Goal: Task Accomplishment & Management: Manage account settings

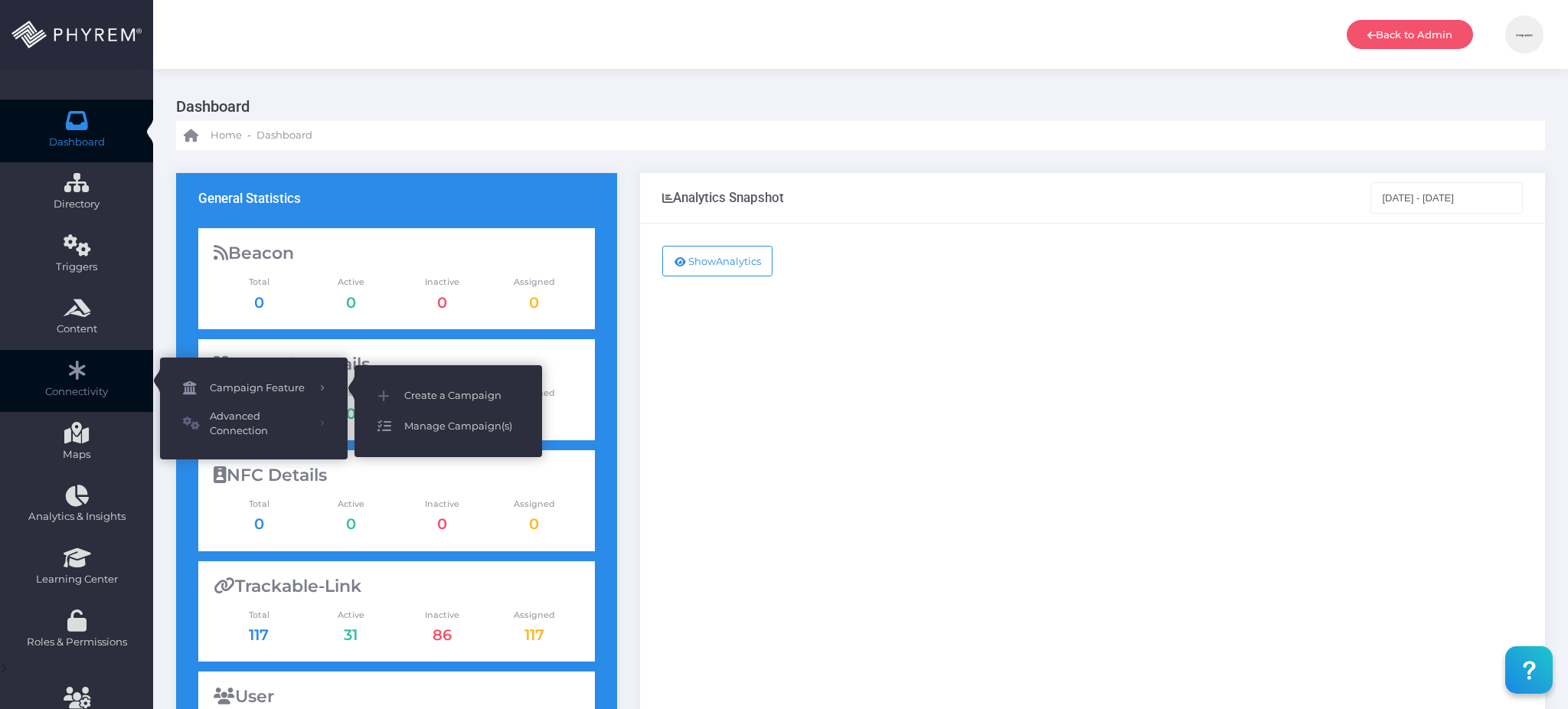
click at [464, 421] on span "Manage Campaign(s)" at bounding box center [462, 426] width 115 height 19
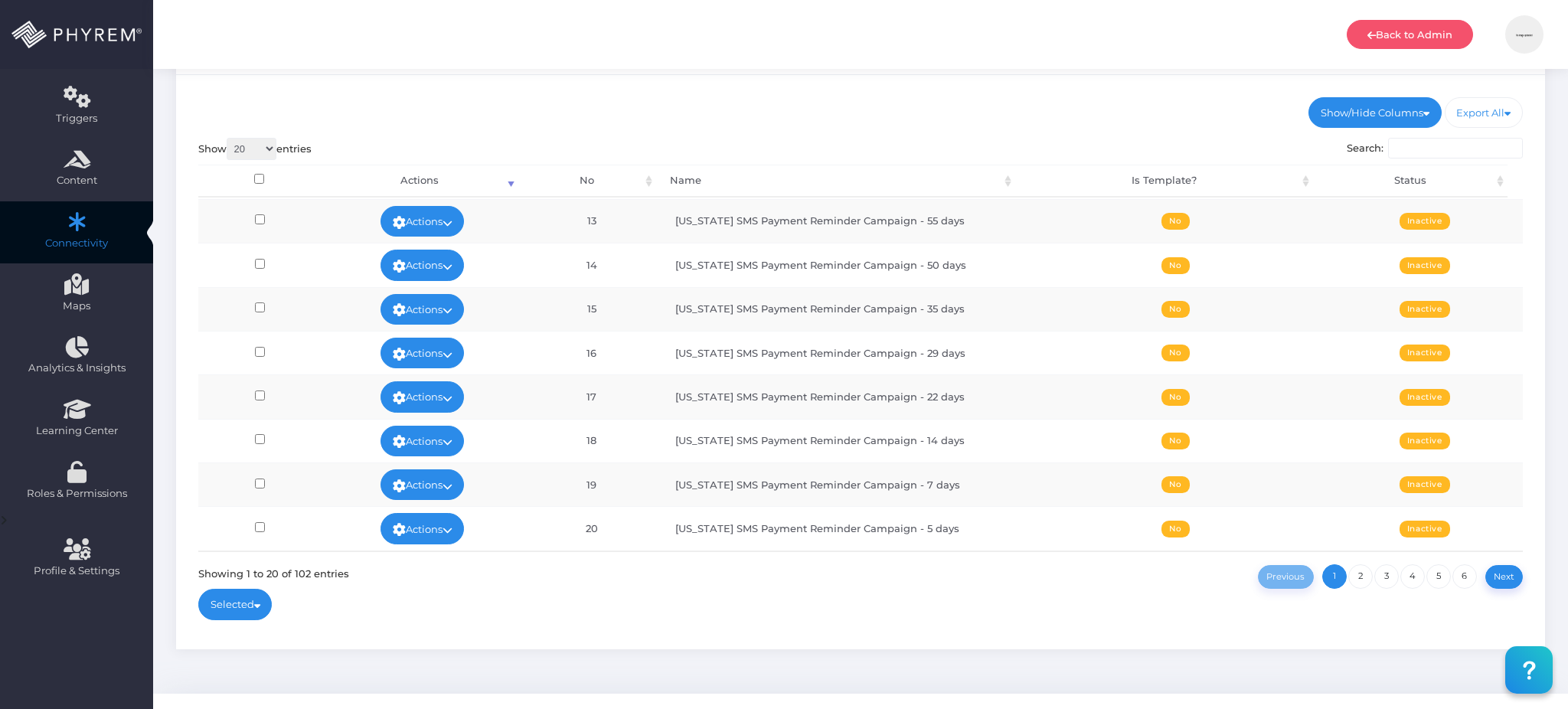
scroll to position [177, 0]
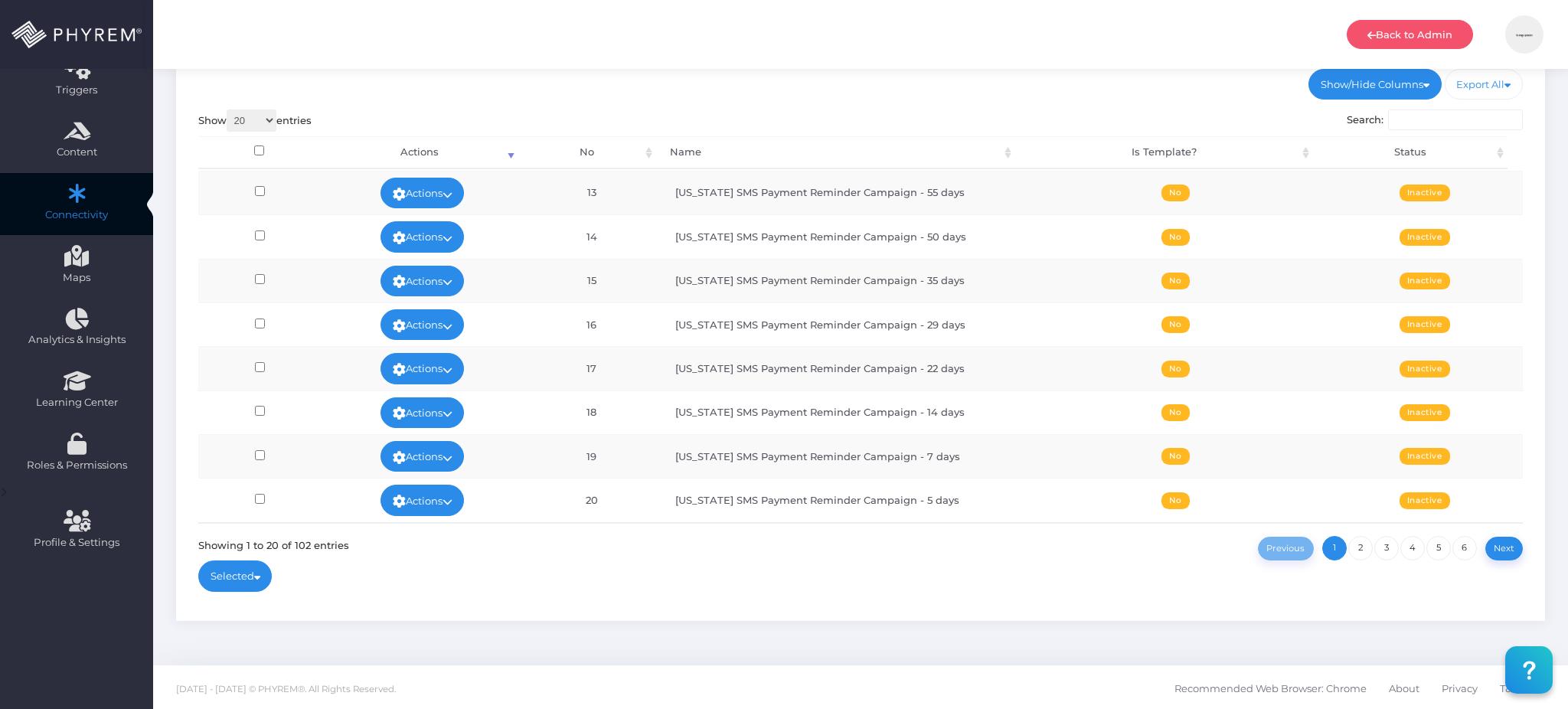
click at [262, 116] on select "20 100 300 500 1,000" at bounding box center [251, 121] width 50 height 22
select select "100"
click at [228, 110] on select "20 100 300 500 1,000" at bounding box center [251, 121] width 50 height 22
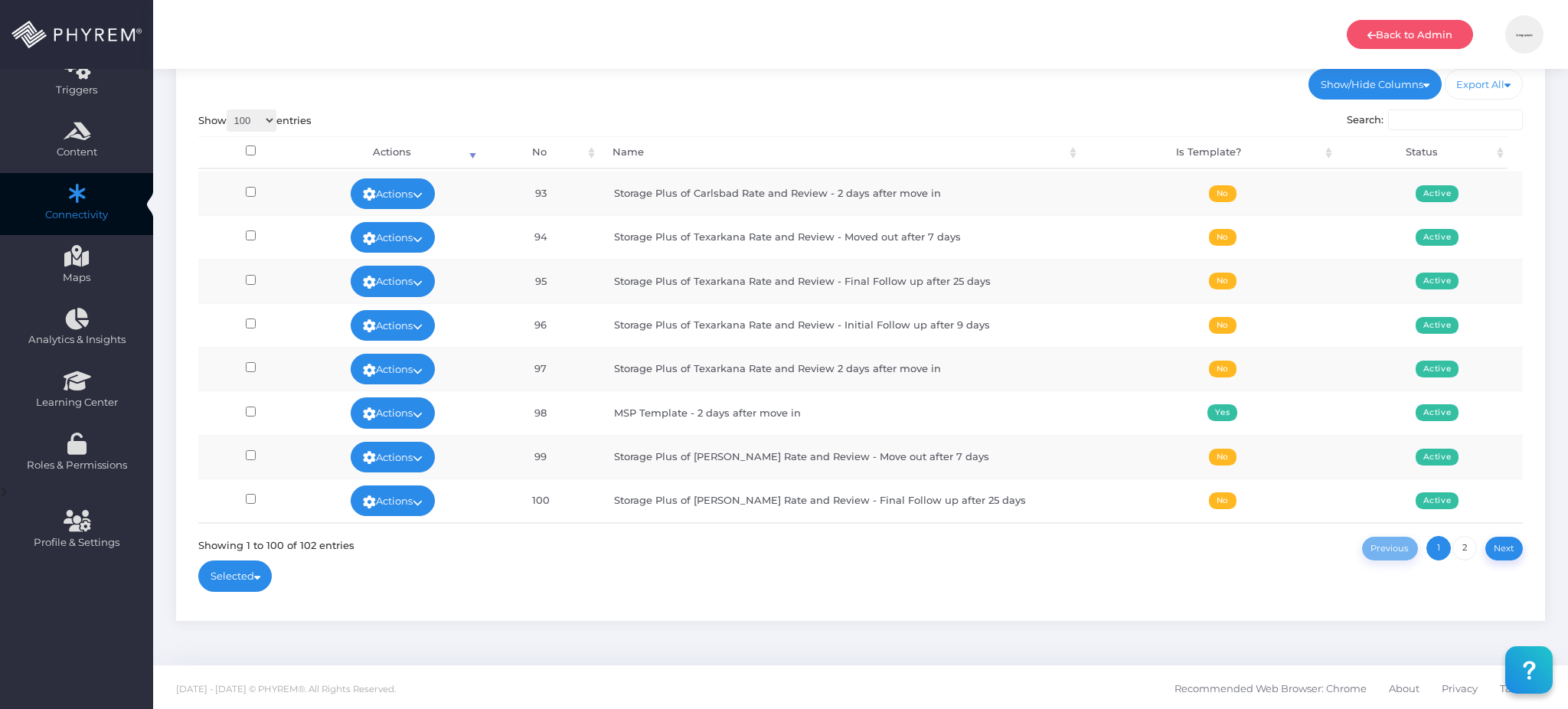
scroll to position [4053, 0]
click at [1453, 127] on input "Search:" at bounding box center [1455, 121] width 135 height 21
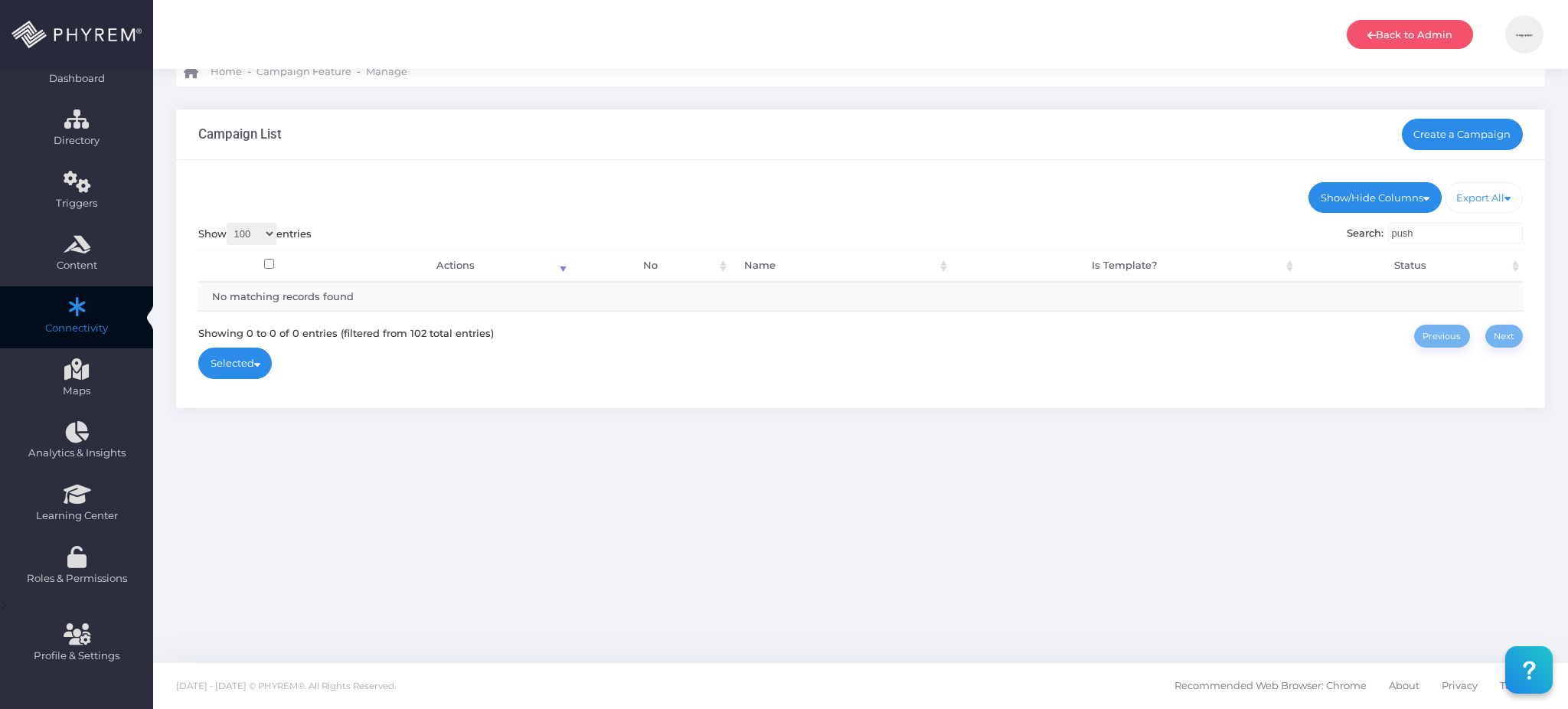
scroll to position [63, 0]
type input "push"
click at [1397, 34] on link "Back to Admin" at bounding box center [1410, 34] width 126 height 29
